Goal: Navigation & Orientation: Find specific page/section

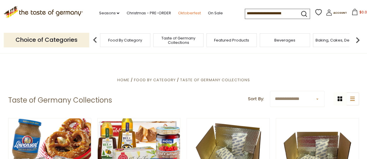
click at [184, 12] on link "Oktoberfest" at bounding box center [189, 13] width 23 height 6
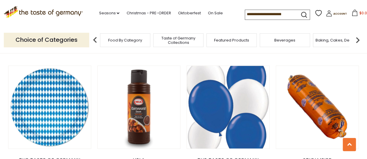
scroll to position [1315, 0]
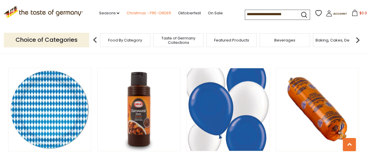
click at [135, 13] on link "Christmas - PRE-ORDER" at bounding box center [148, 13] width 44 height 6
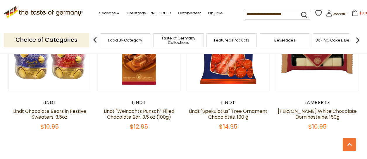
scroll to position [1402, 0]
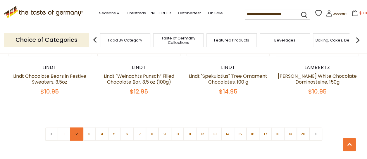
click at [77, 127] on link "2" at bounding box center [76, 133] width 13 height 13
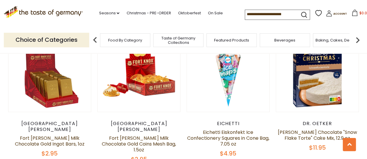
scroll to position [475, 0]
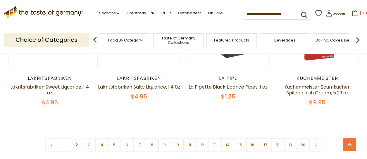
scroll to position [1439, 0]
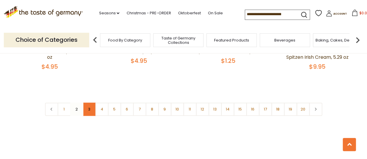
click at [87, 103] on link "3" at bounding box center [89, 109] width 13 height 13
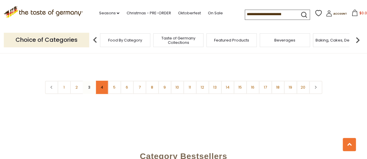
click at [99, 81] on link "4" at bounding box center [101, 87] width 13 height 13
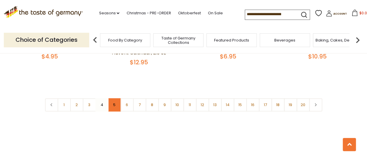
click at [115, 98] on link "5" at bounding box center [114, 104] width 13 height 13
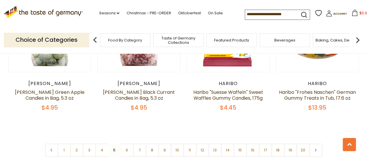
scroll to position [1410, 0]
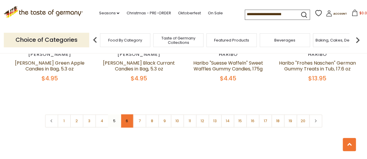
click at [127, 114] on link "6" at bounding box center [126, 120] width 13 height 13
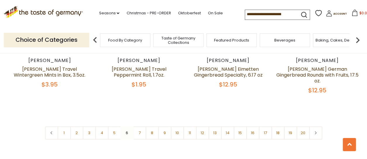
scroll to position [1439, 0]
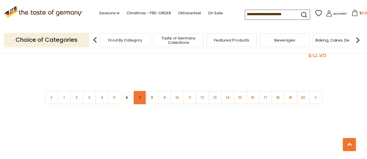
click at [141, 91] on link "7" at bounding box center [139, 97] width 13 height 13
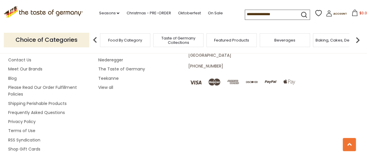
scroll to position [0, 0]
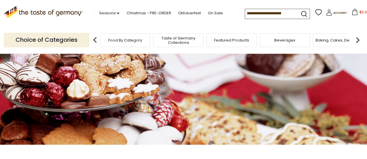
click at [357, 41] on img at bounding box center [357, 40] width 12 height 12
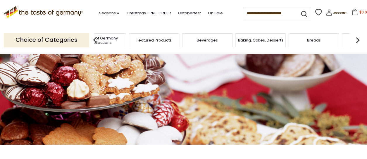
click at [356, 40] on img at bounding box center [357, 40] width 12 height 12
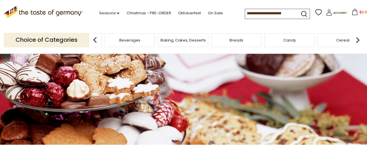
click at [290, 40] on span "Candy" at bounding box center [289, 40] width 13 height 4
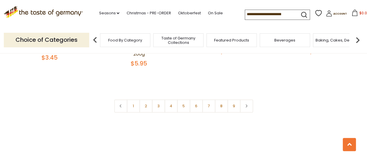
scroll to position [1373, 0]
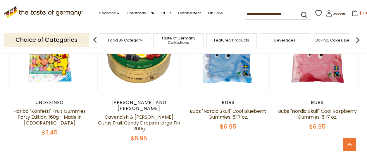
click at [235, 38] on span "Featured Products" at bounding box center [231, 40] width 35 height 4
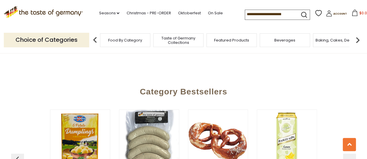
scroll to position [760, 0]
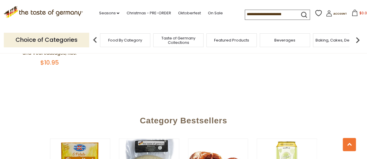
click at [332, 43] on div "Baking, Cakes, Desserts" at bounding box center [338, 40] width 50 height 14
click at [329, 39] on span "Baking, Cakes, Desserts" at bounding box center [334, 40] width 45 height 4
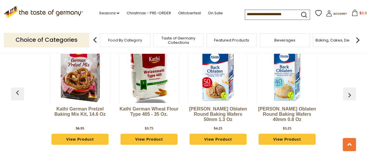
scroll to position [1519, 0]
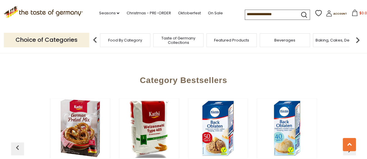
click at [357, 39] on img at bounding box center [357, 40] width 12 height 12
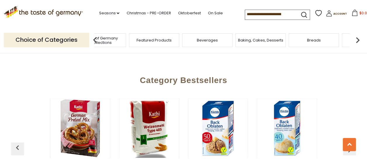
click at [309, 39] on span "Breads" at bounding box center [314, 40] width 14 height 4
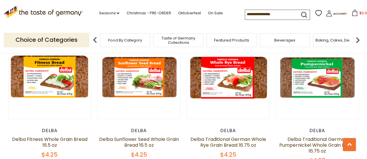
scroll to position [847, 0]
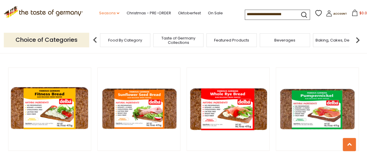
click at [117, 13] on icon "dropdown_arrow" at bounding box center [118, 13] width 3 height 2
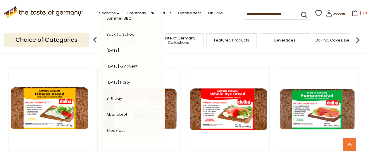
scroll to position [171, 0]
click at [108, 47] on link "[DATE]" at bounding box center [112, 50] width 13 height 6
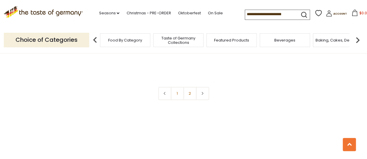
scroll to position [1432, 0]
click at [188, 86] on link "2" at bounding box center [189, 92] width 13 height 13
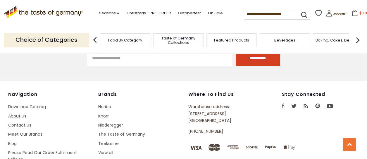
scroll to position [1088, 0]
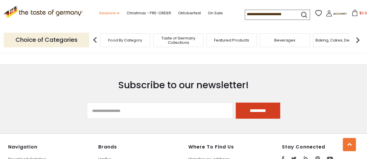
click at [117, 13] on icon "dropdown_arrow" at bounding box center [118, 13] width 3 height 2
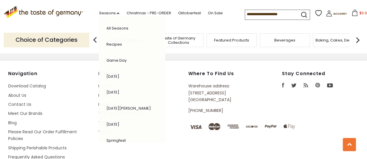
scroll to position [1146, 0]
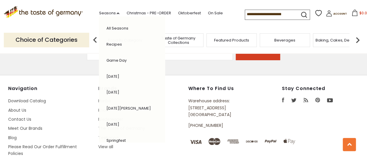
click at [111, 26] on link "All Seasons" at bounding box center [117, 28] width 22 height 6
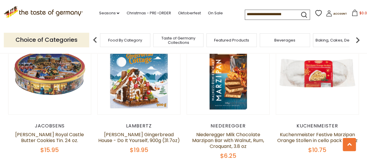
scroll to position [351, 0]
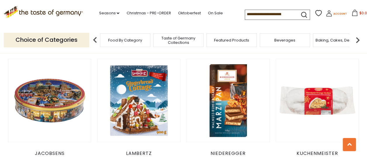
click at [337, 14] on span "Account" at bounding box center [339, 13] width 13 height 3
